Goal: Information Seeking & Learning: Check status

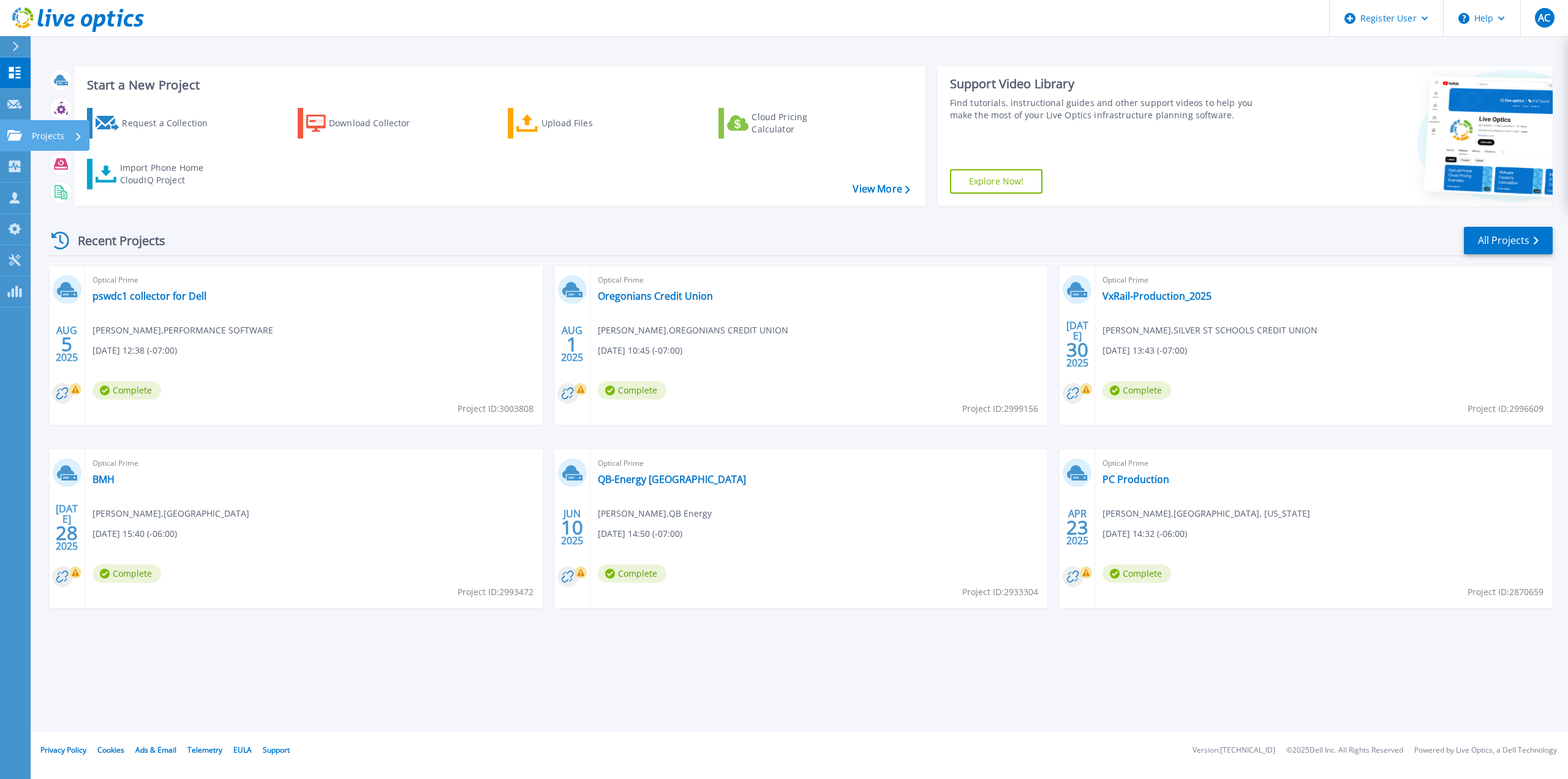
click at [9, 135] on icon at bounding box center [15, 135] width 15 height 11
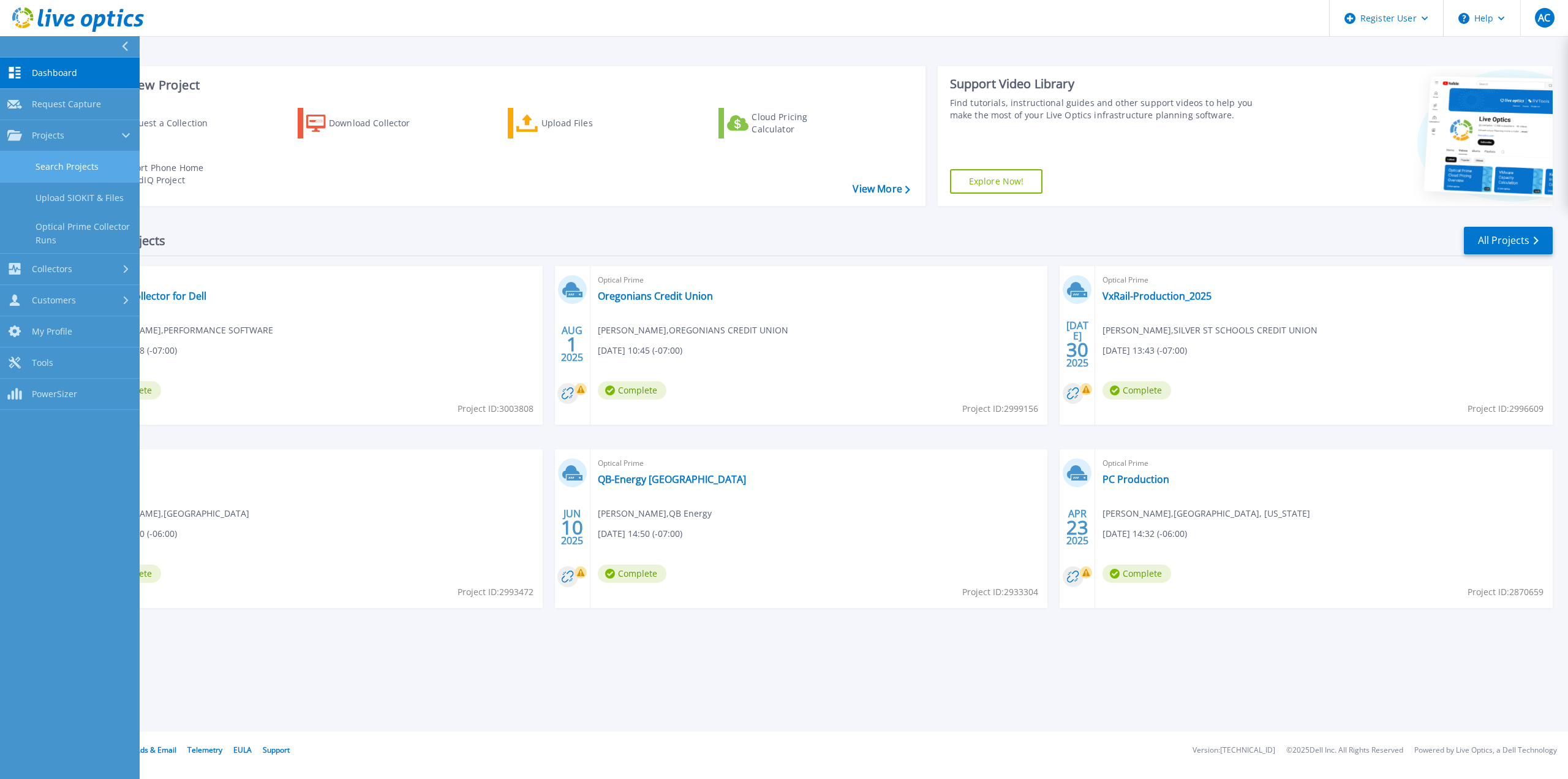
click at [78, 169] on link "Search Projects" at bounding box center [70, 166] width 140 height 31
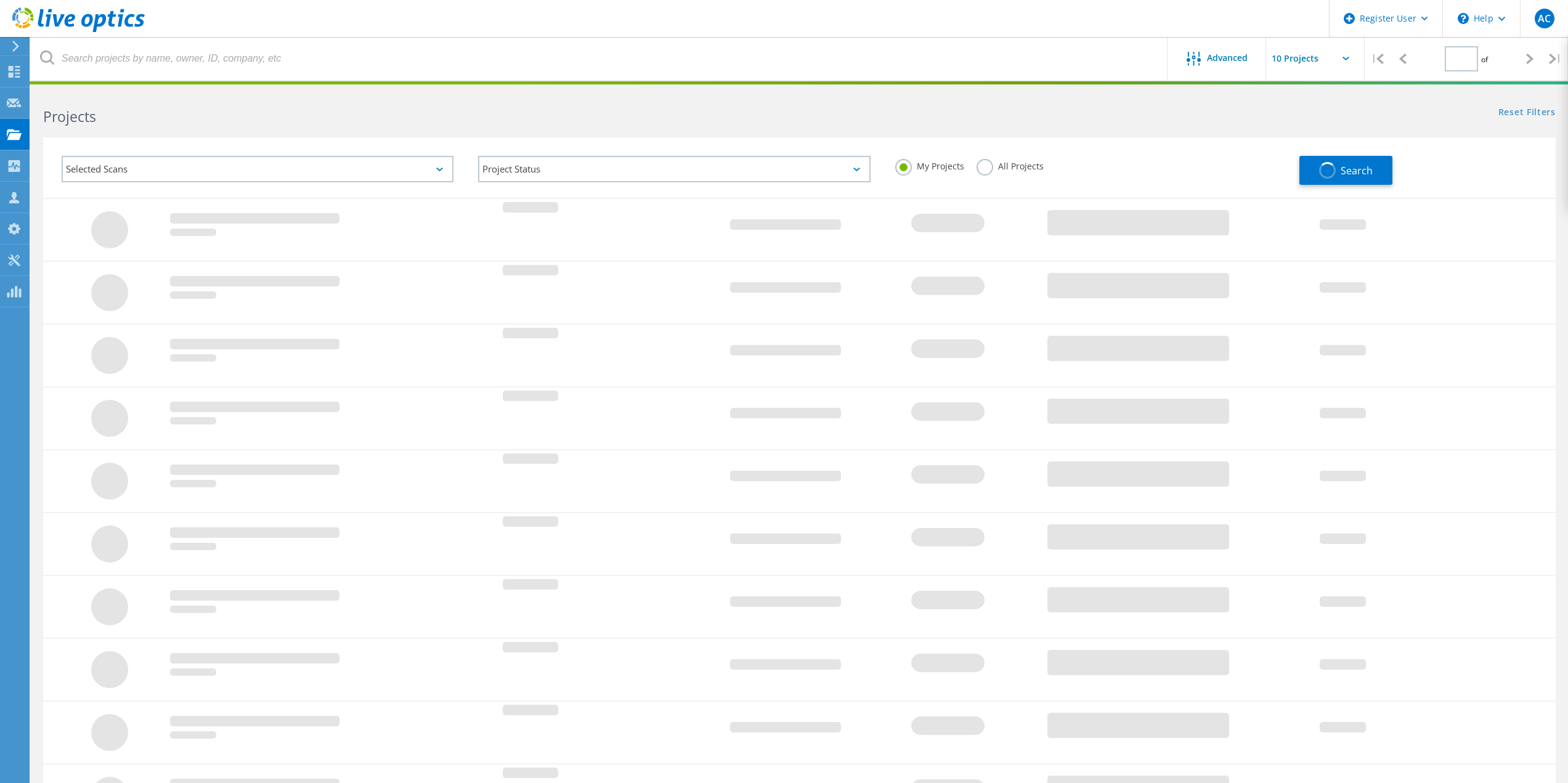
type input "1"
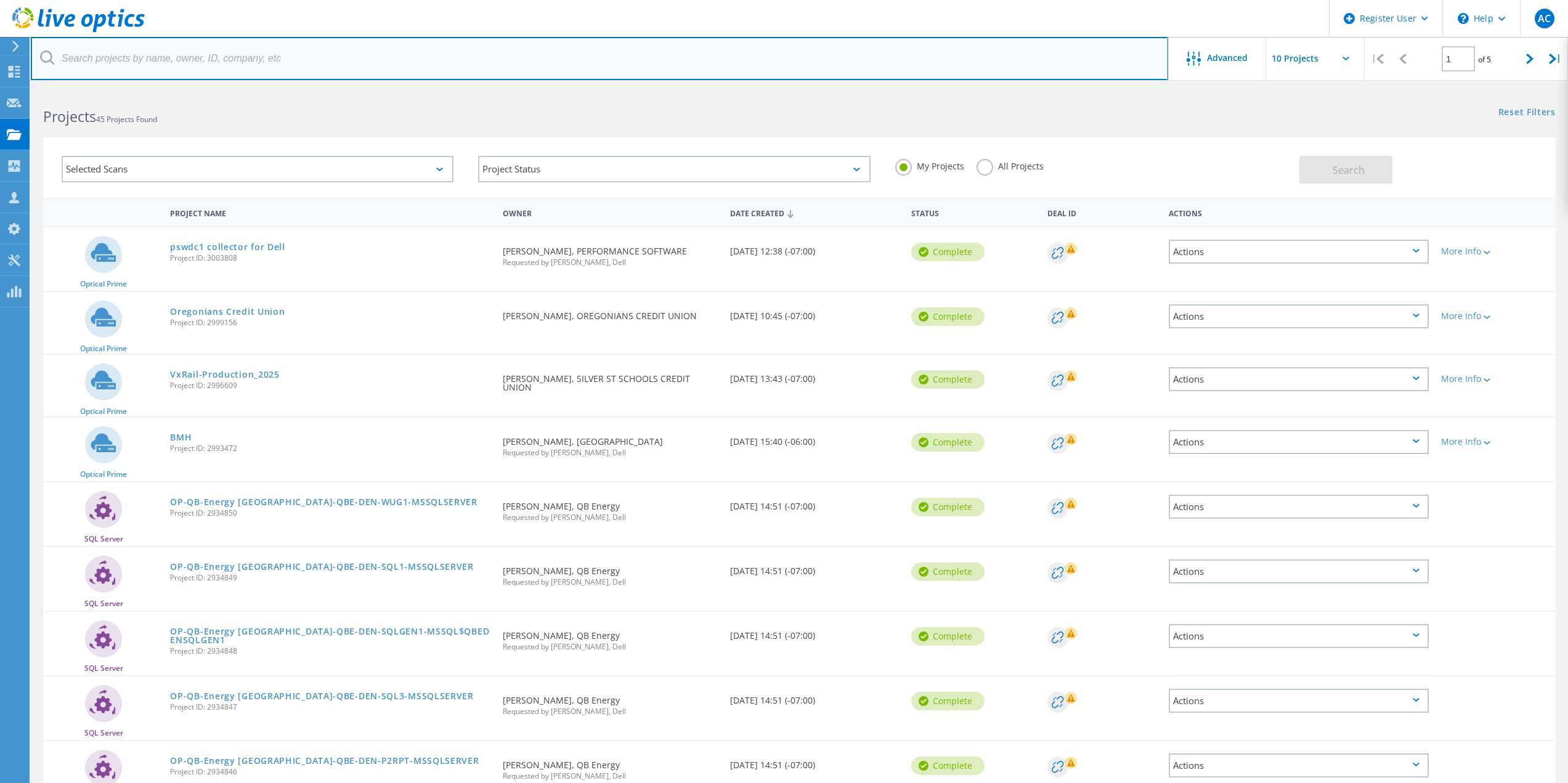
click at [285, 57] on input "text" at bounding box center [599, 58] width 1137 height 43
paste input "[EMAIL_ADDRESS][DOMAIN_NAME]"
type input "[EMAIL_ADDRESS][DOMAIN_NAME]"
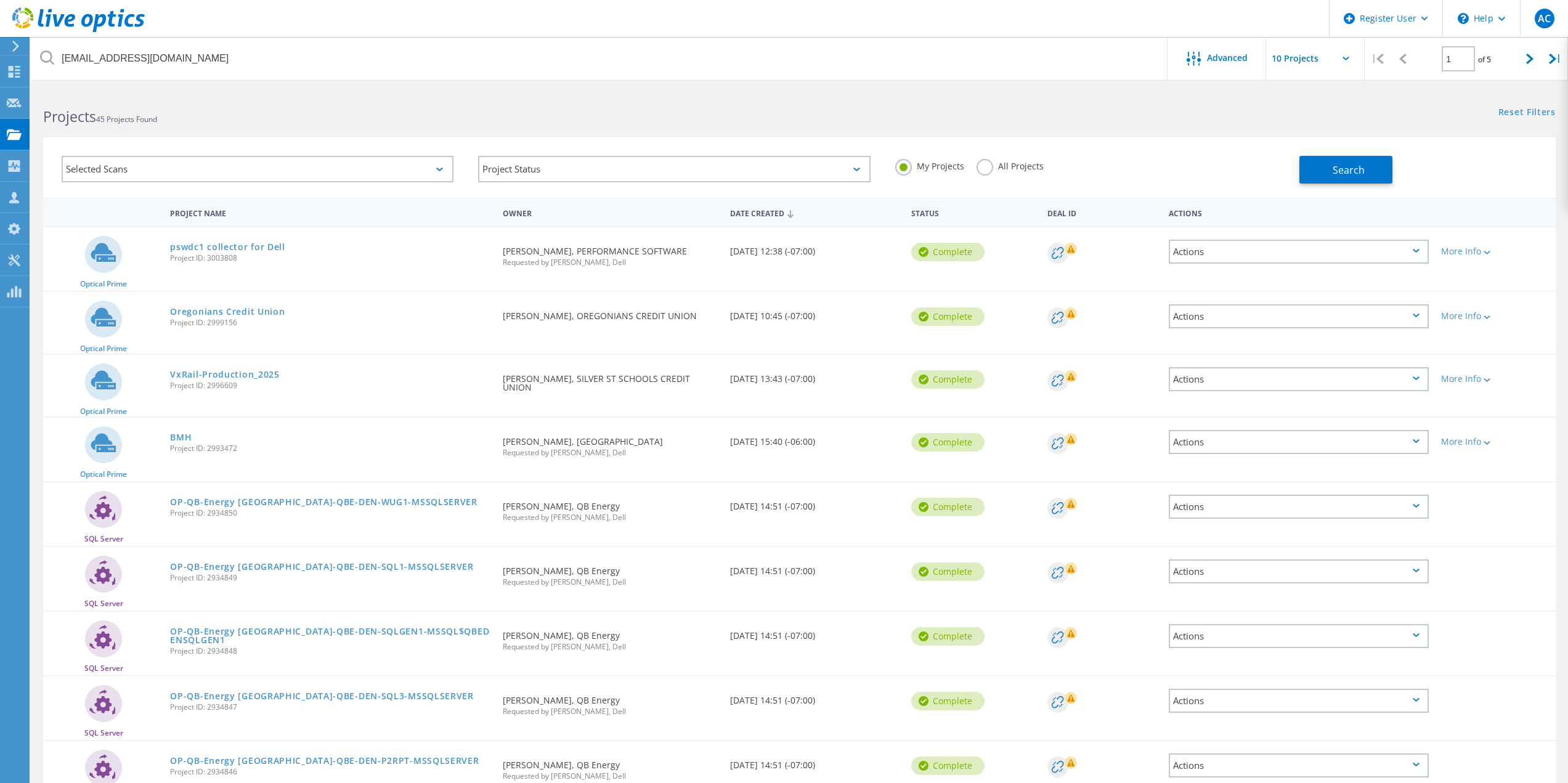
click at [990, 166] on label "All Projects" at bounding box center [1010, 164] width 67 height 11
click at [0, 0] on input "All Projects" at bounding box center [0, 0] width 0 height 0
click at [1387, 173] on button "Search" at bounding box center [1345, 169] width 93 height 28
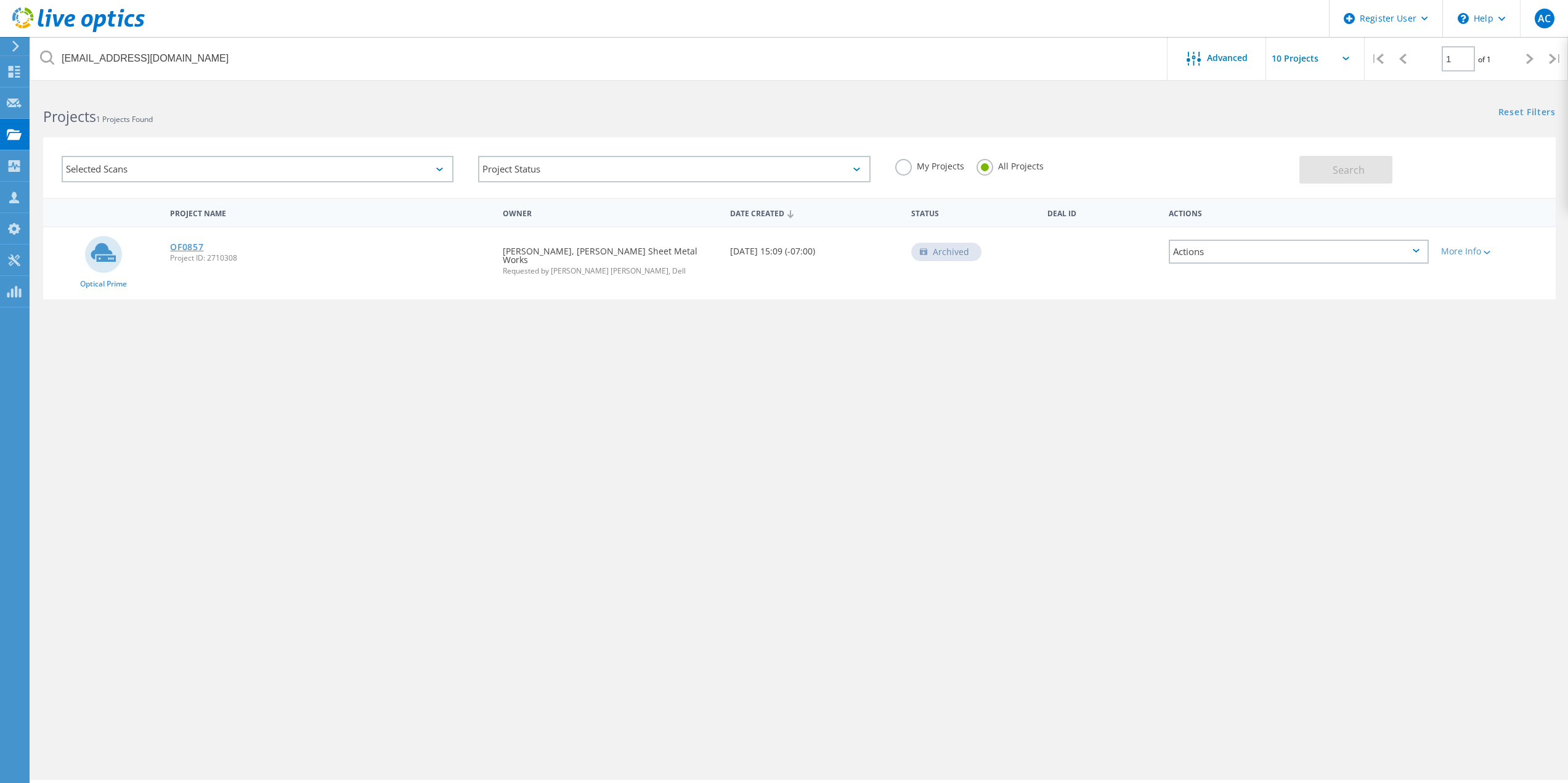
click at [186, 251] on link "OF0857" at bounding box center [186, 247] width 33 height 9
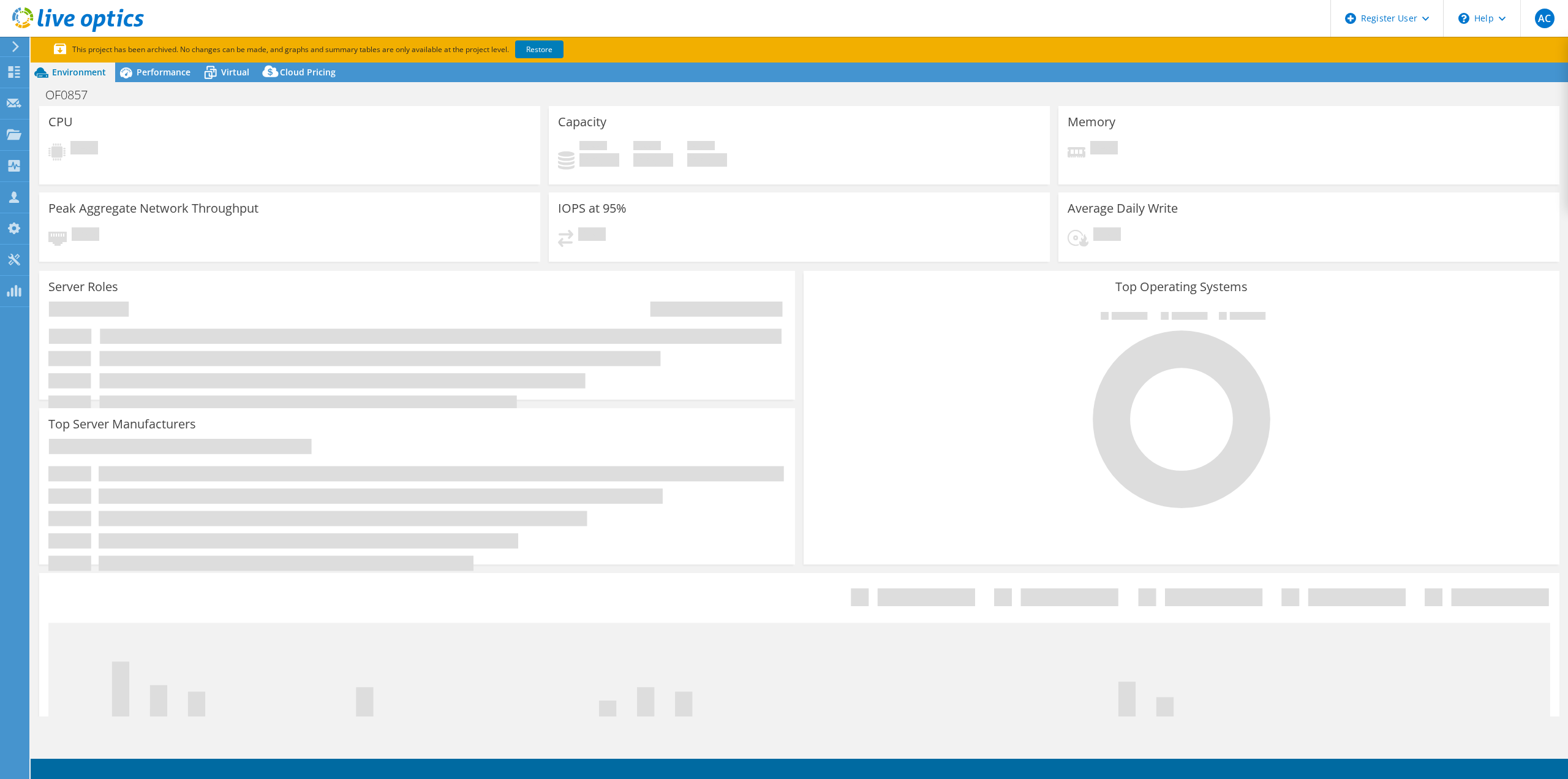
select select "USWest"
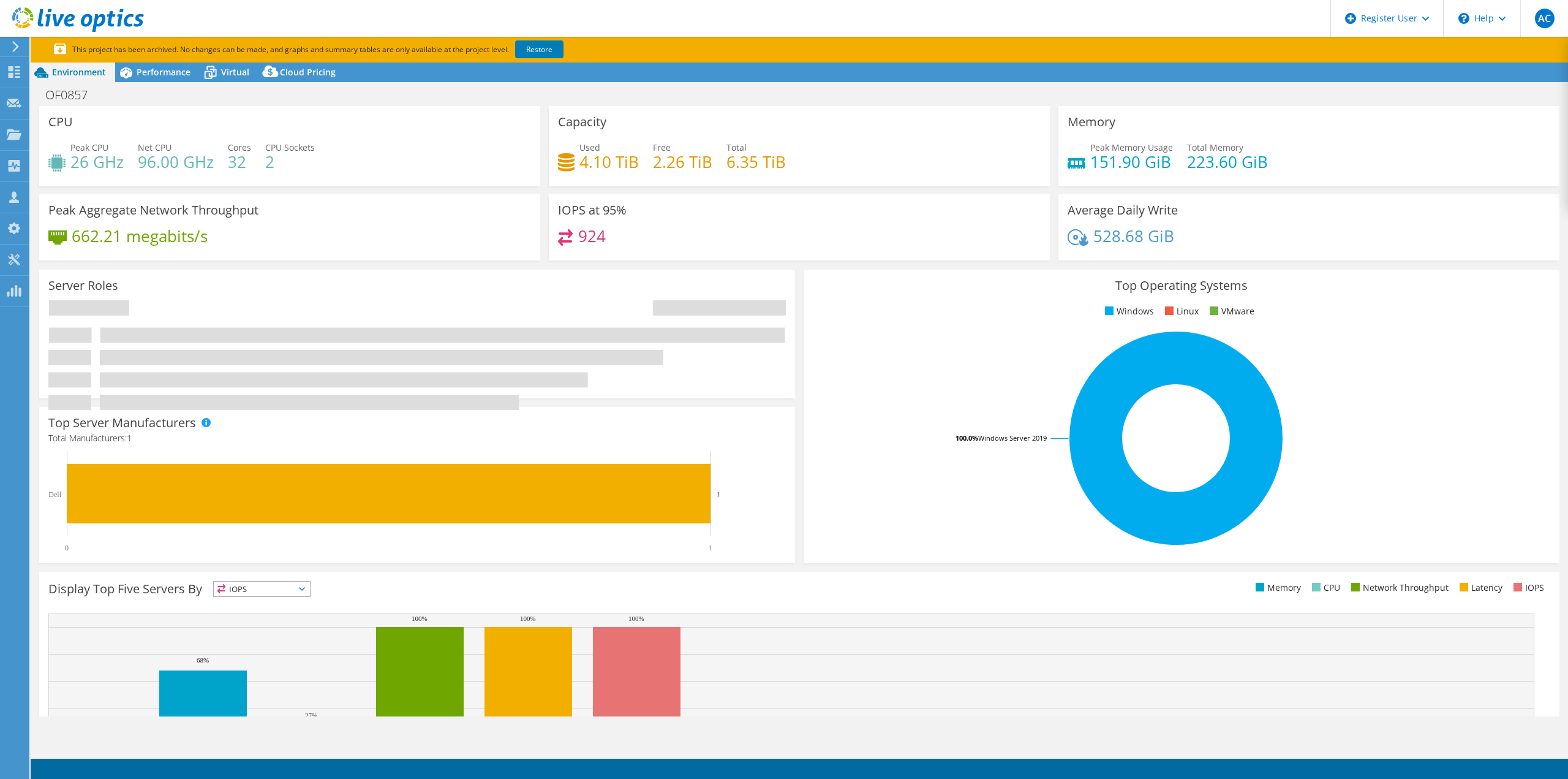
click at [162, 58] on section "This project has been archived. No changes can be made, and graphs and summary …" at bounding box center [800, 49] width 1538 height 25
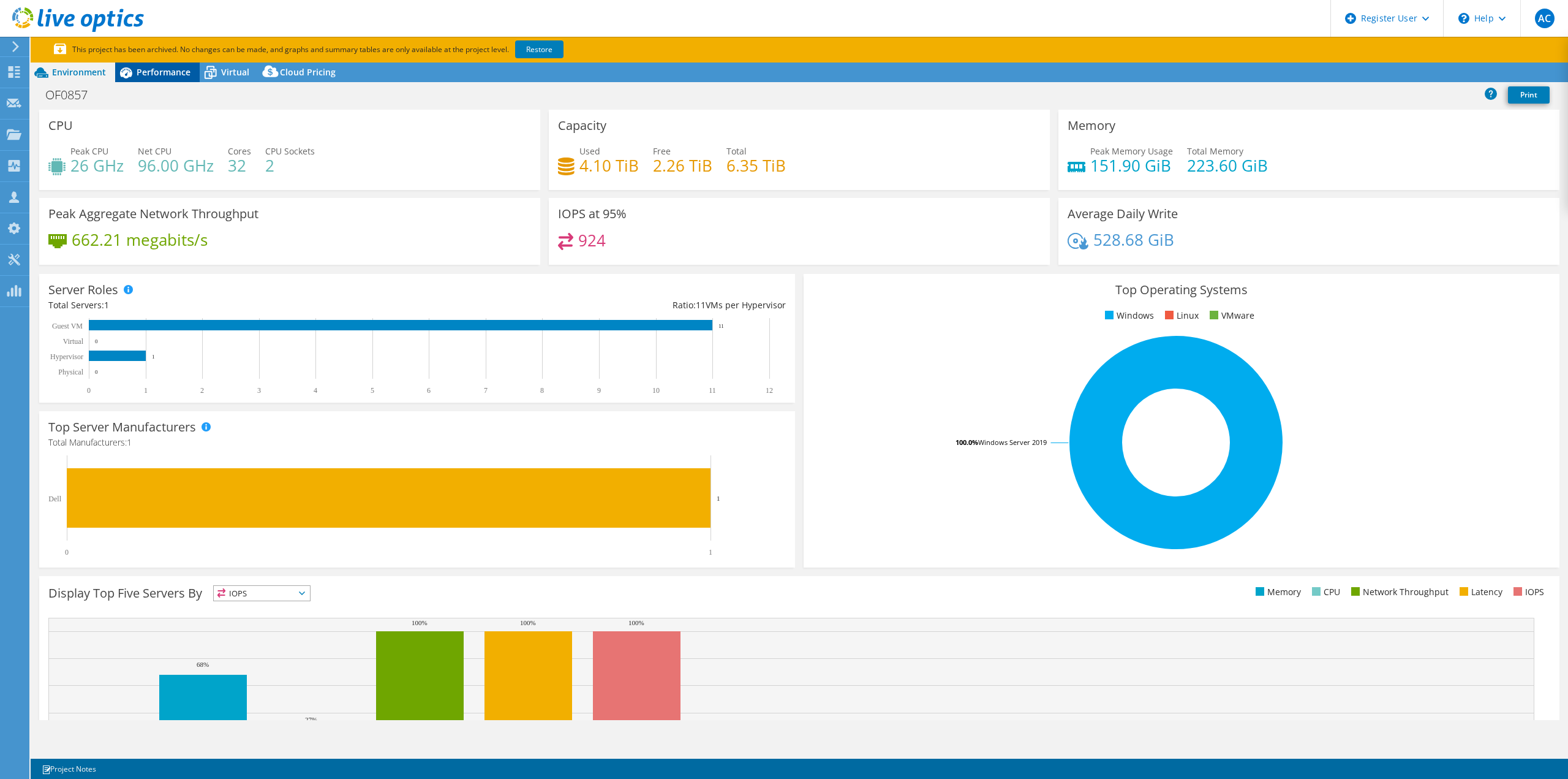
click at [157, 78] on div "Performance" at bounding box center [157, 72] width 84 height 19
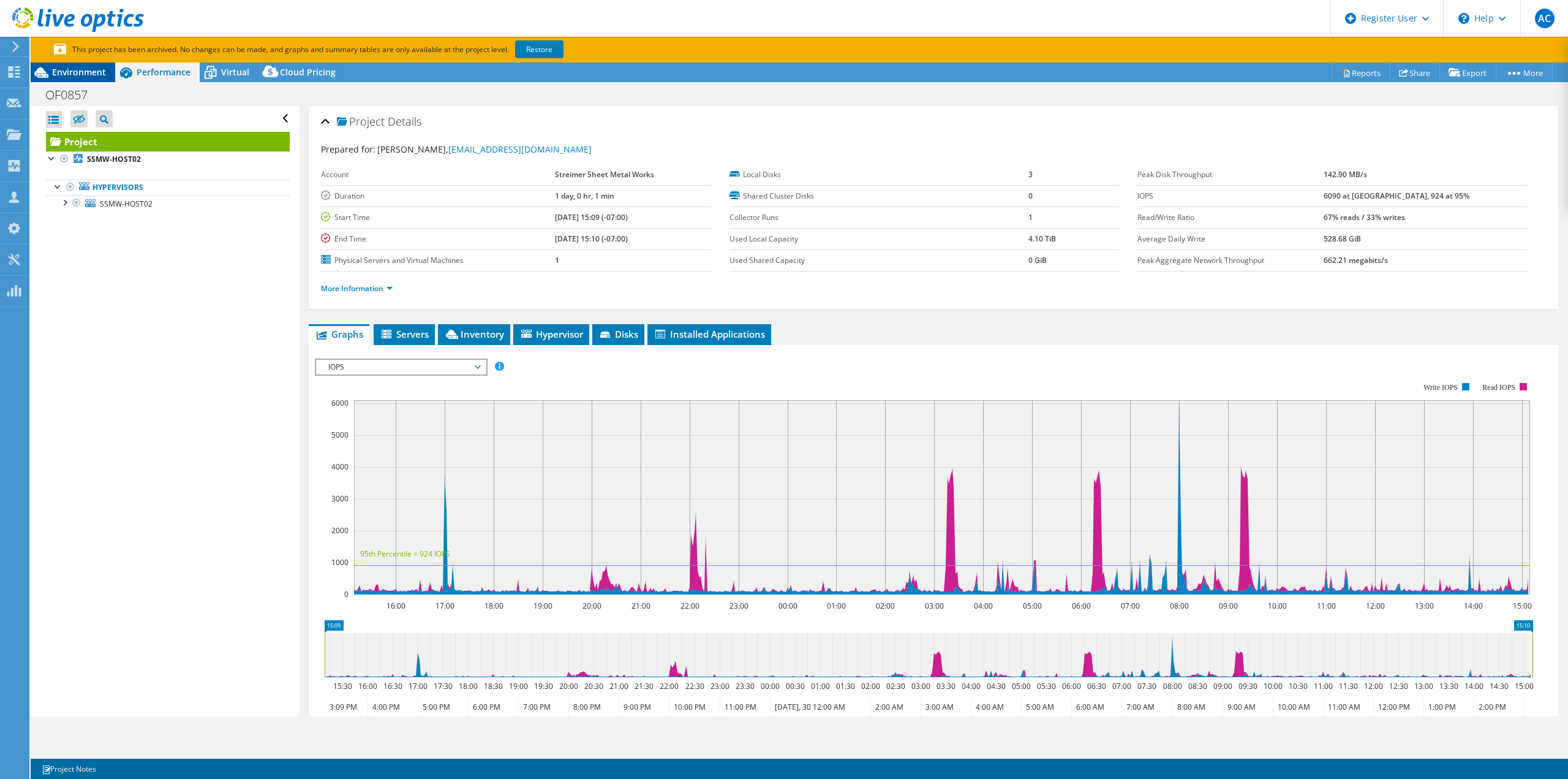
click at [108, 72] on div "Environment" at bounding box center [73, 72] width 84 height 19
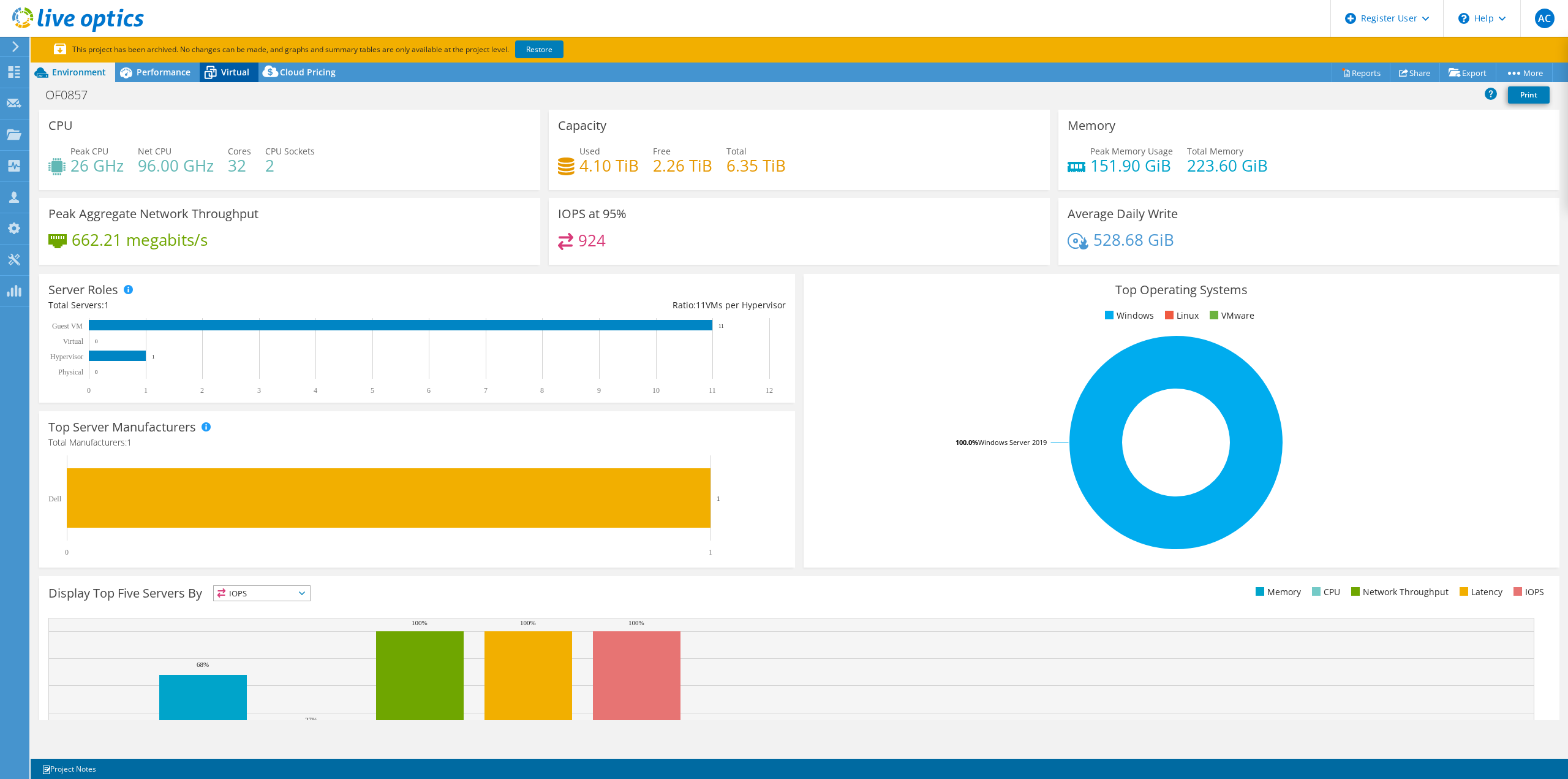
click at [217, 72] on icon at bounding box center [211, 73] width 21 height 21
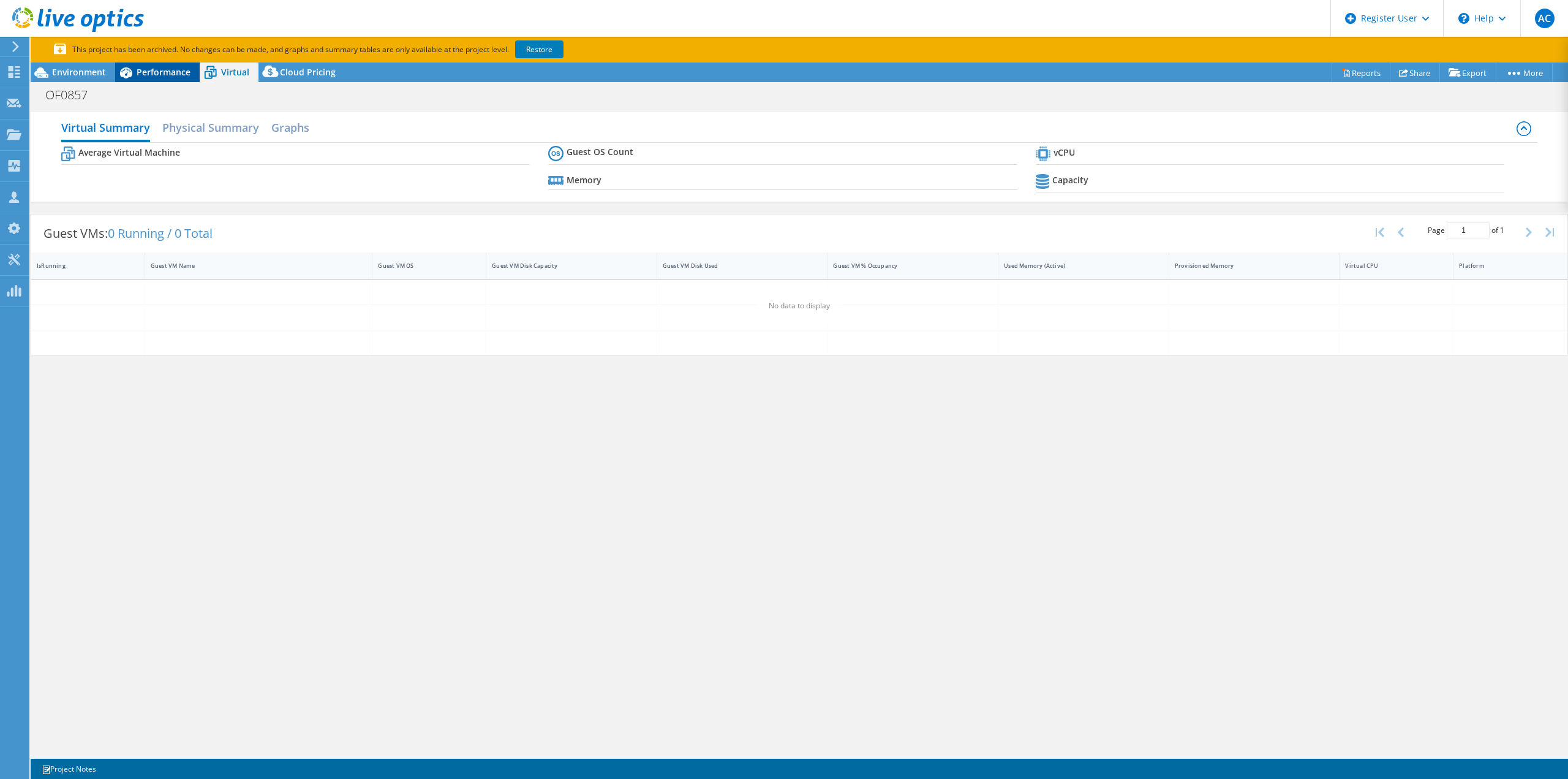
click at [163, 71] on span "Performance" at bounding box center [163, 72] width 54 height 11
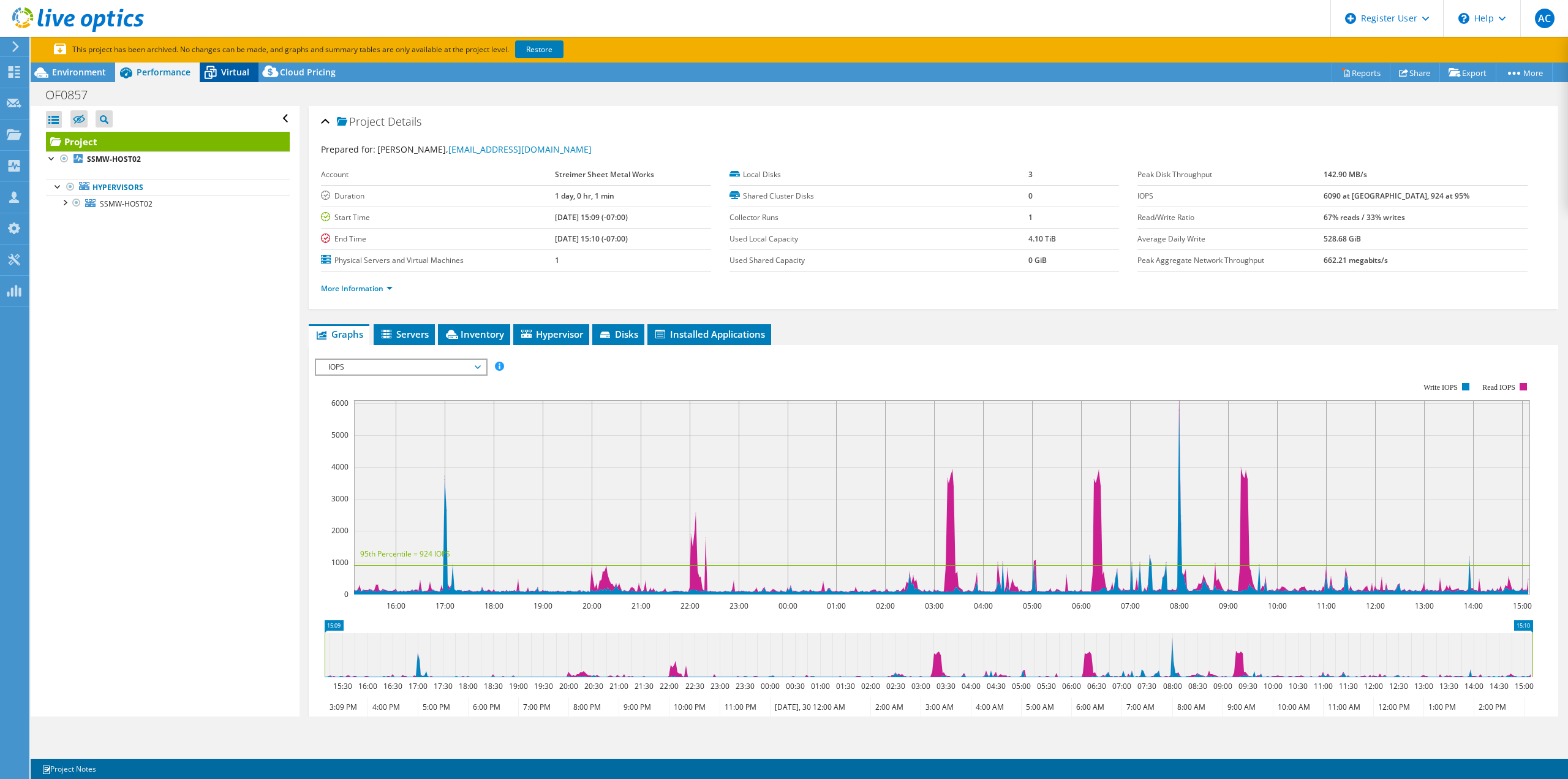
click at [203, 70] on icon at bounding box center [211, 73] width 21 height 21
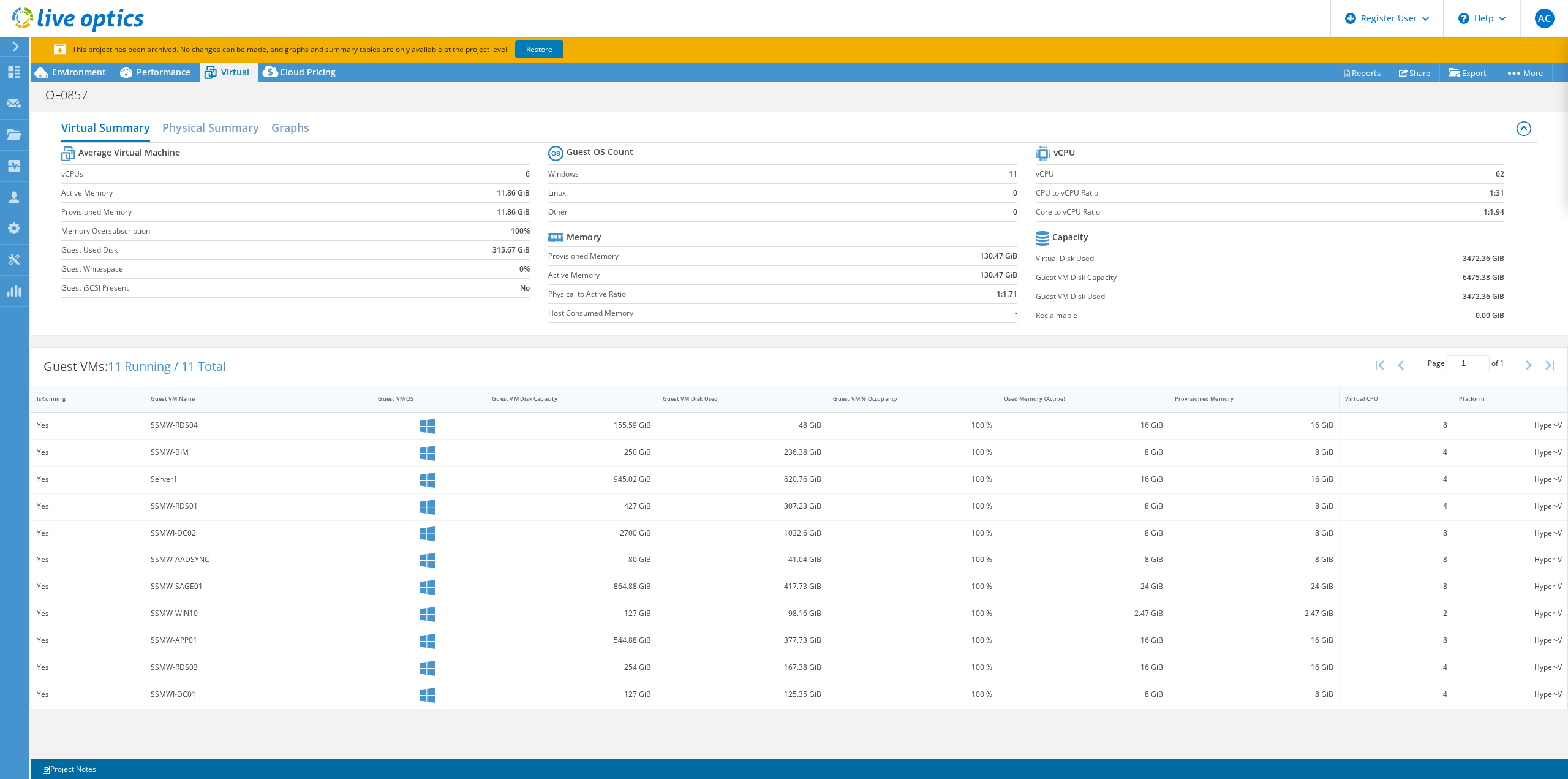
click at [722, 400] on div "Guest VM Disk Used" at bounding box center [735, 399] width 144 height 8
click at [753, 398] on div "Guest VM Disk Used" at bounding box center [735, 399] width 144 height 8
click at [735, 398] on div "Guest VM Disk Used" at bounding box center [735, 399] width 144 height 8
